Goal: Task Accomplishment & Management: Use online tool/utility

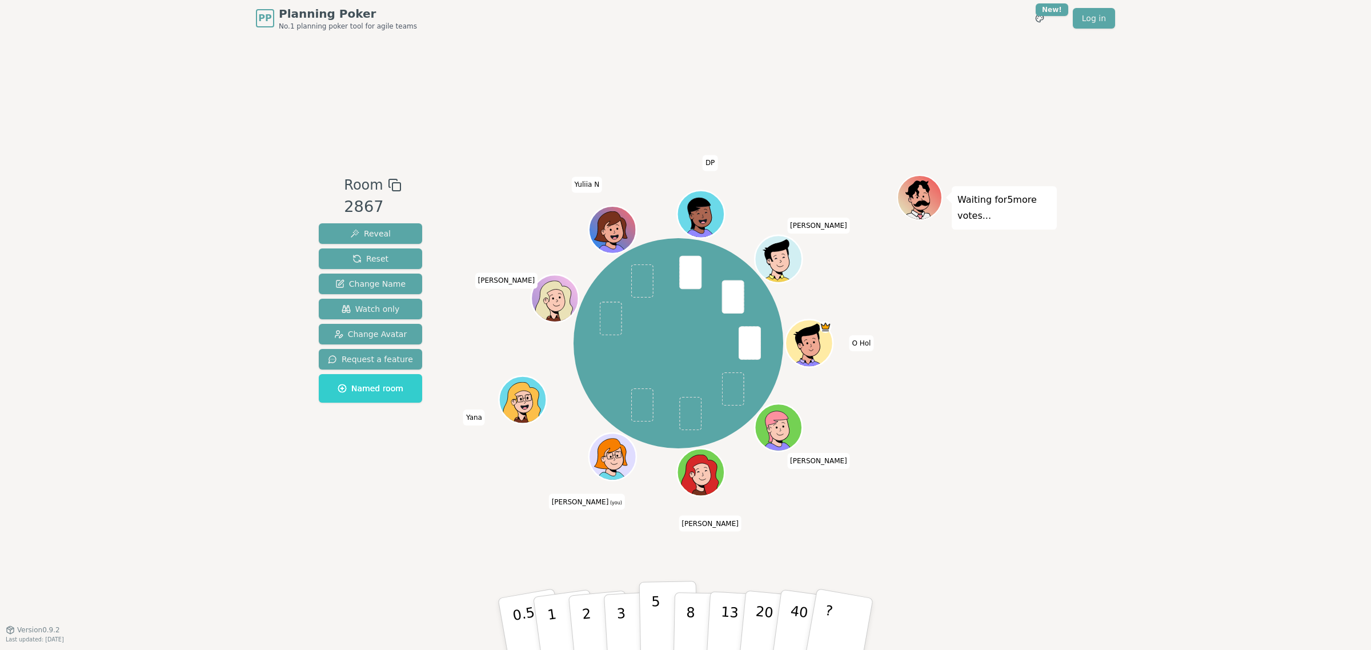
click at [655, 618] on p "5" at bounding box center [656, 625] width 10 height 62
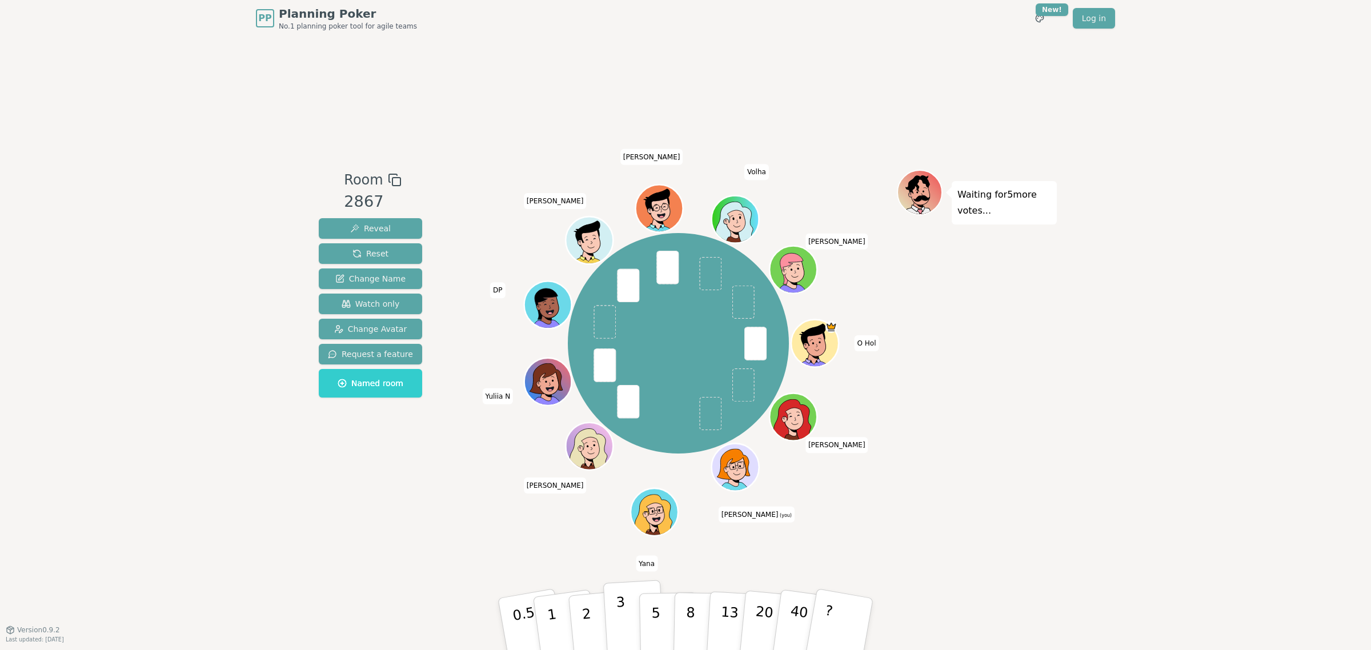
click at [624, 613] on button "3" at bounding box center [634, 624] width 62 height 89
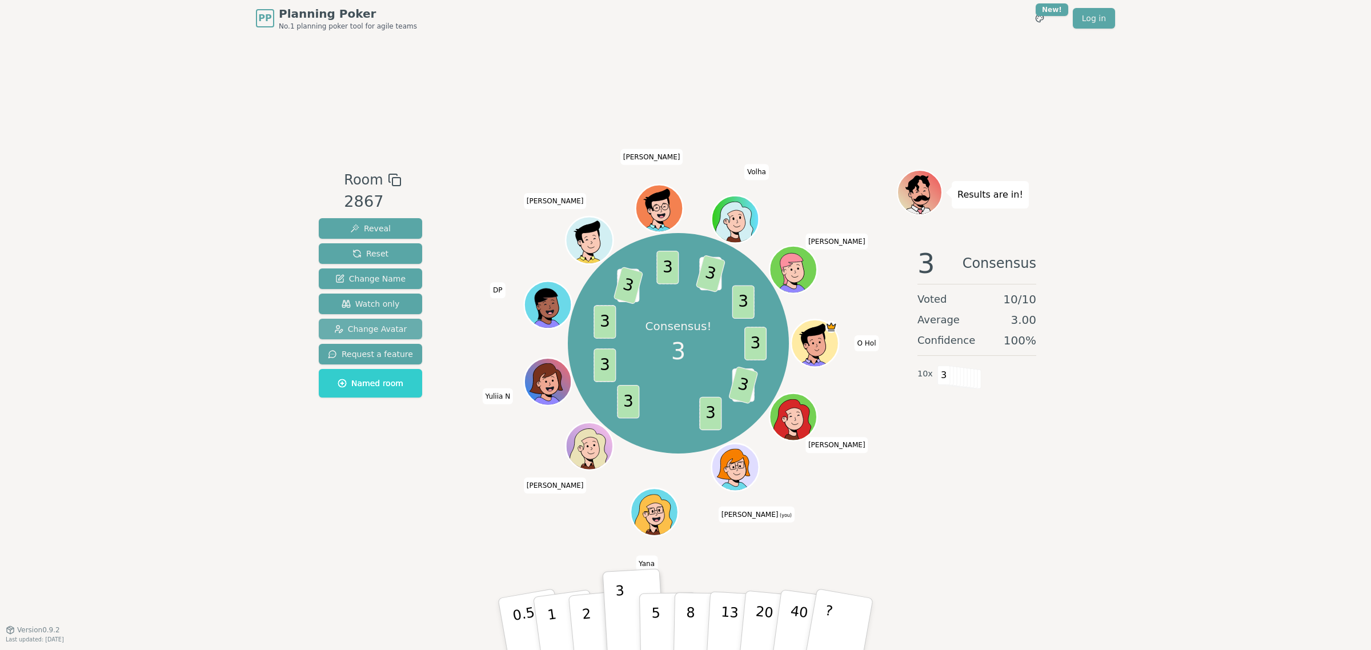
click at [367, 330] on span "Change Avatar" at bounding box center [370, 328] width 73 height 11
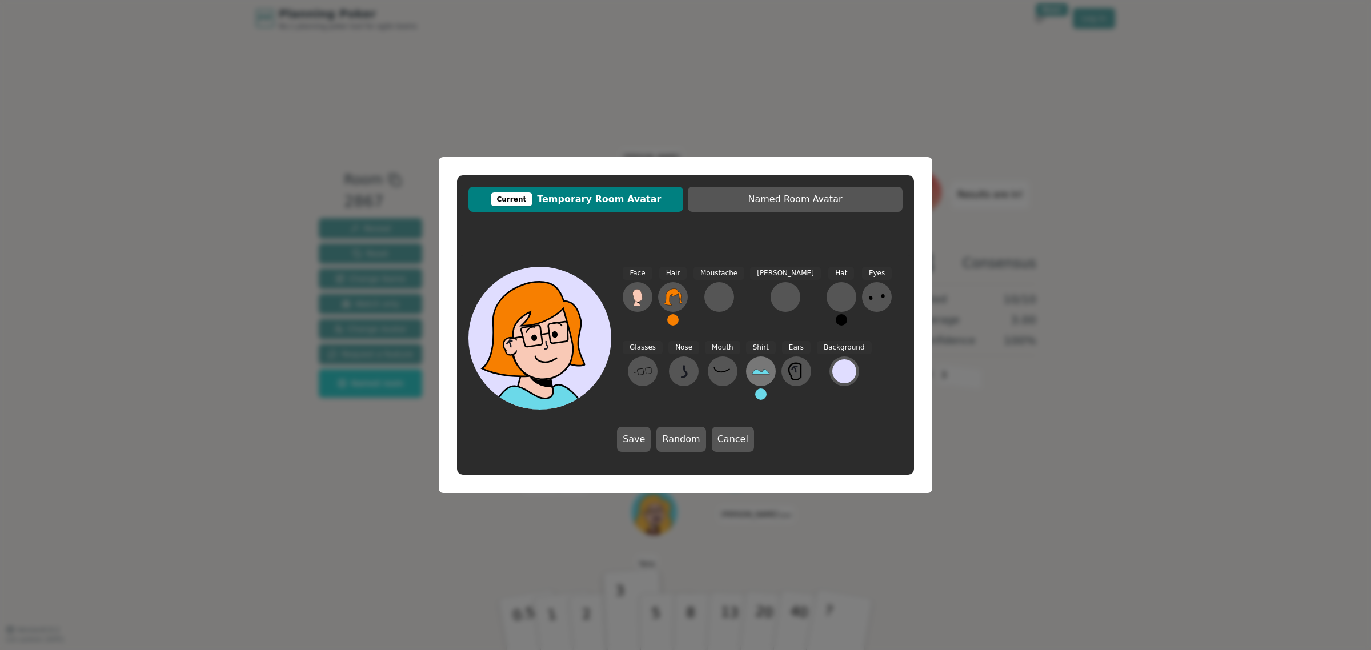
click at [752, 372] on icon at bounding box center [761, 371] width 18 height 5
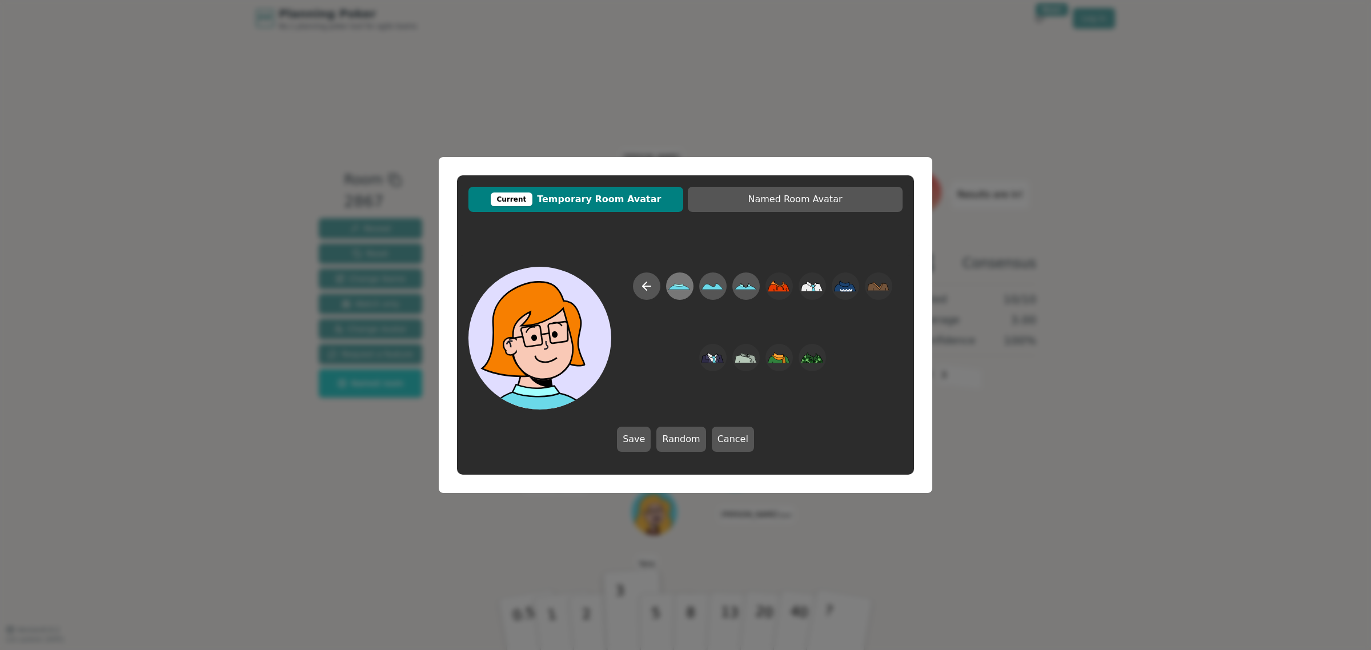
click at [690, 290] on icon at bounding box center [680, 287] width 22 height 26
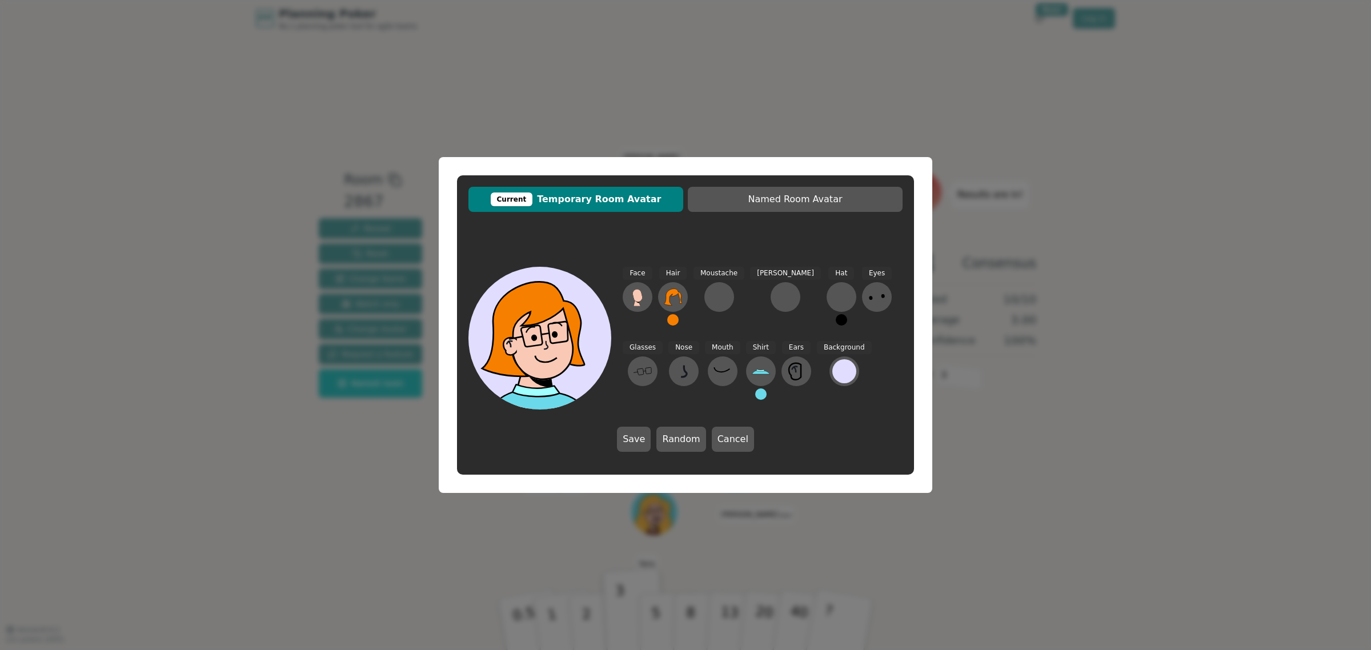
click at [755, 395] on button at bounding box center [760, 394] width 11 height 11
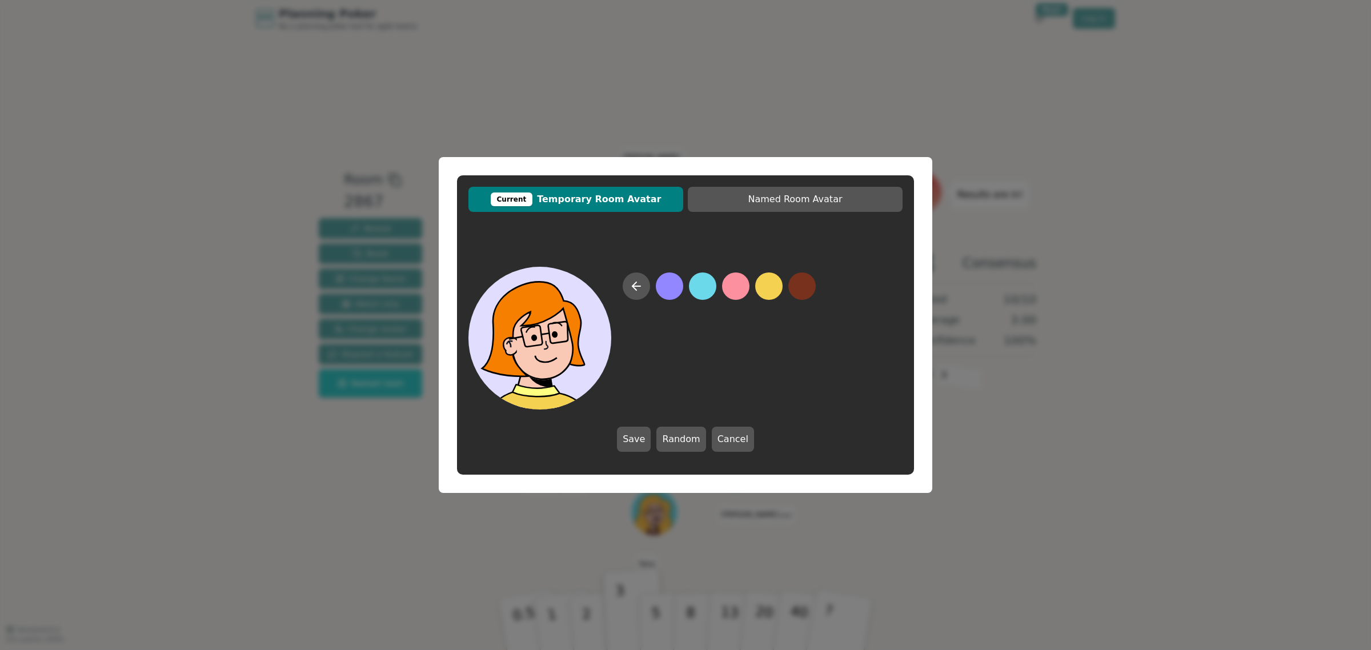
click at [770, 287] on button at bounding box center [768, 286] width 27 height 27
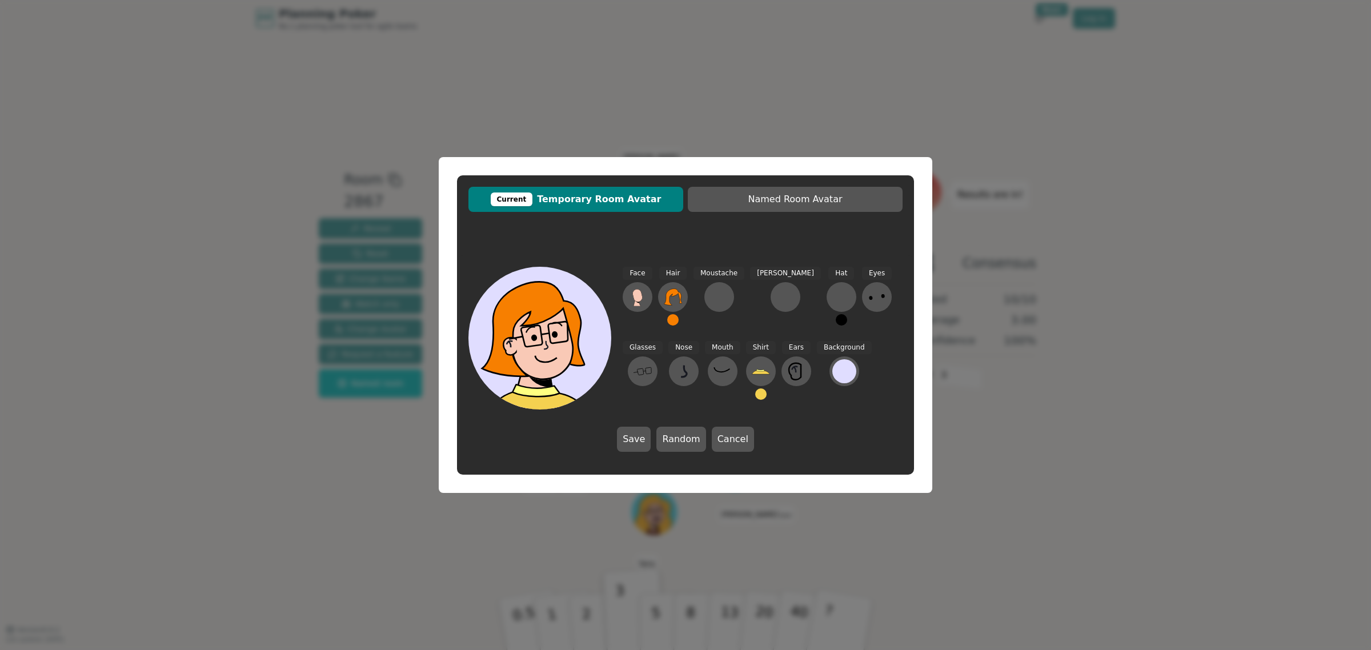
click at [671, 323] on button at bounding box center [672, 319] width 11 height 11
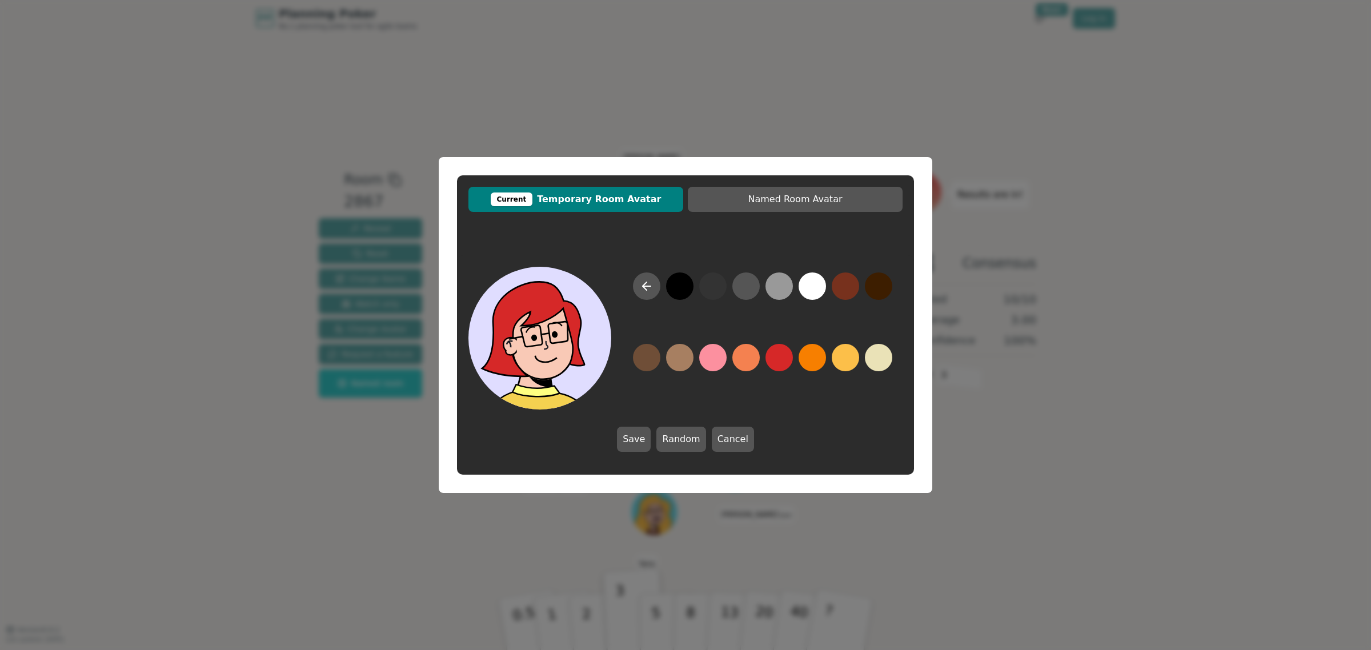
click at [776, 355] on button at bounding box center [779, 357] width 27 height 27
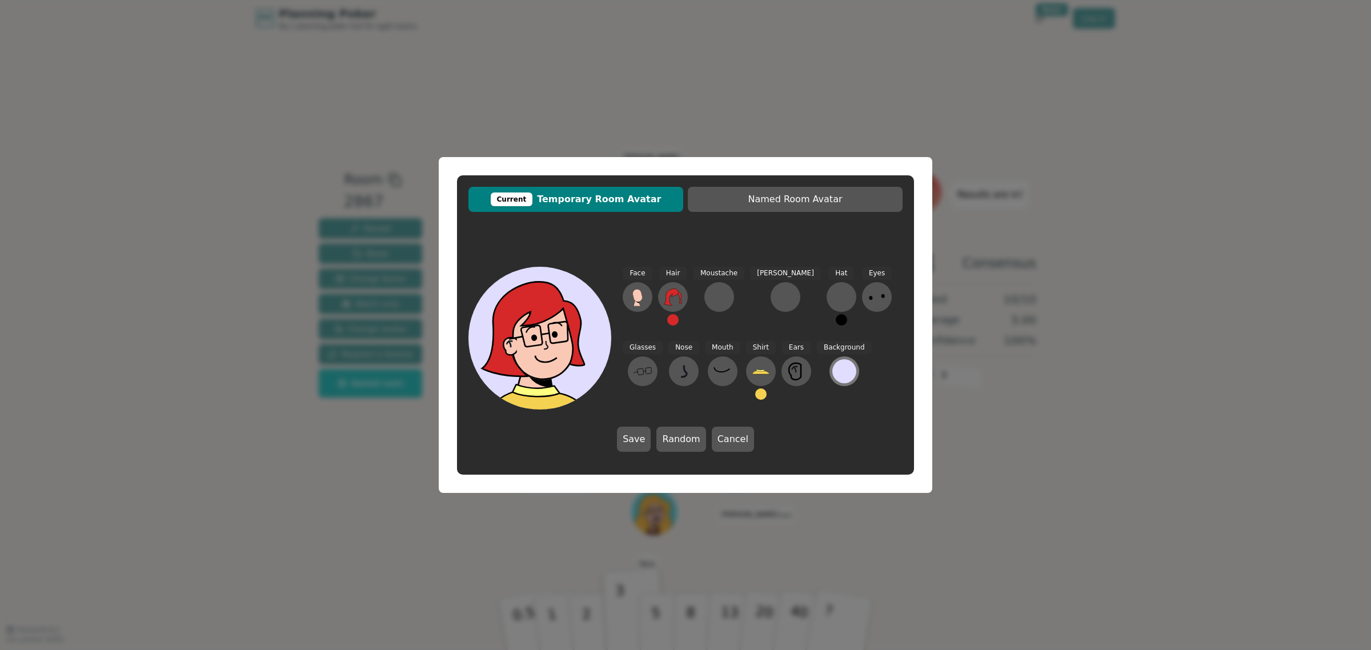
click at [833, 380] on div at bounding box center [845, 371] width 24 height 24
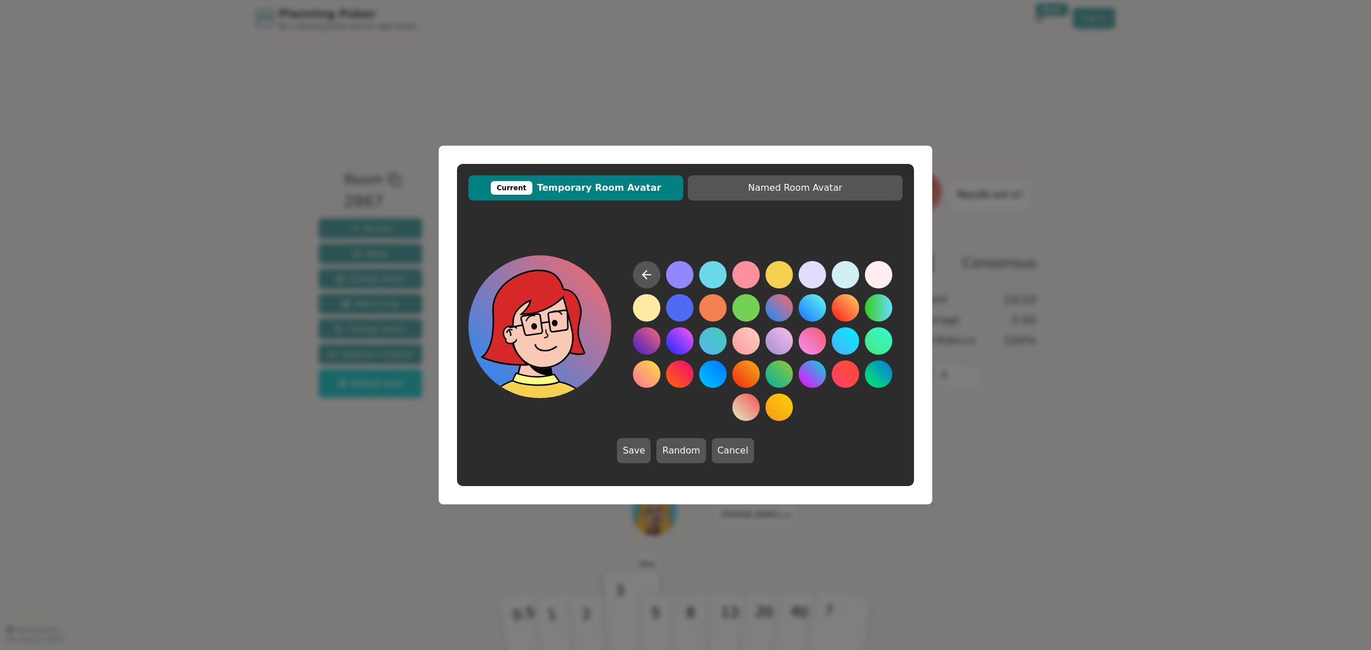
click at [775, 305] on button at bounding box center [779, 307] width 27 height 27
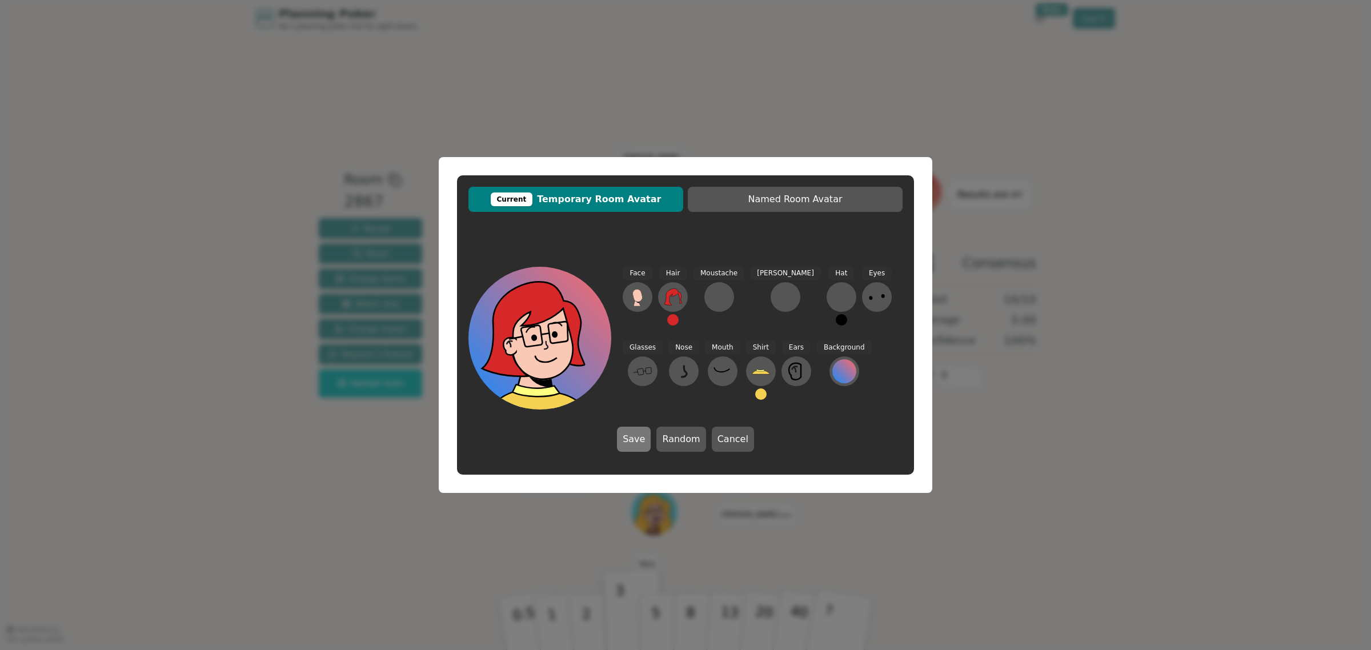
click at [632, 438] on button "Save" at bounding box center [634, 439] width 34 height 25
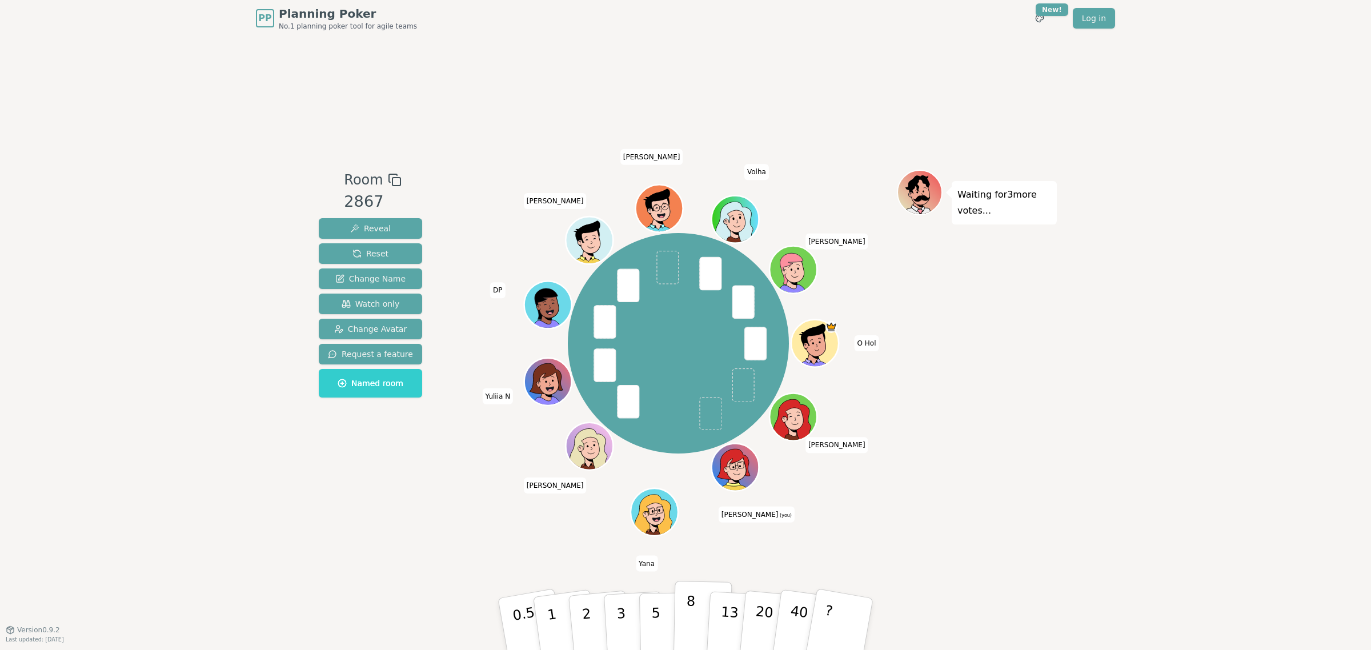
click at [690, 620] on p "8" at bounding box center [691, 624] width 10 height 62
